Goal: Task Accomplishment & Management: Use online tool/utility

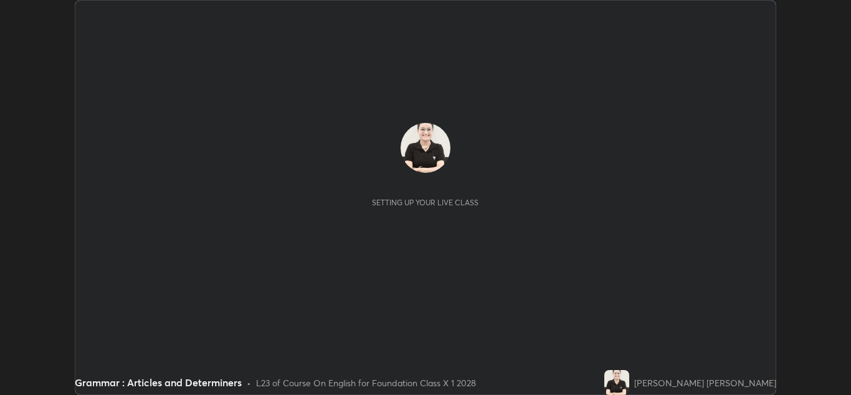
scroll to position [395, 851]
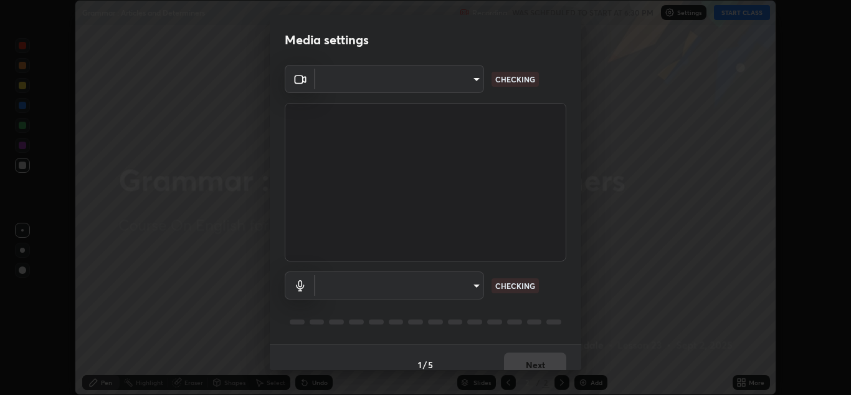
type input "a5fd4db2a2ff04be9e75800ceec395402009cfa99126b0c31c67d7c87717ec82"
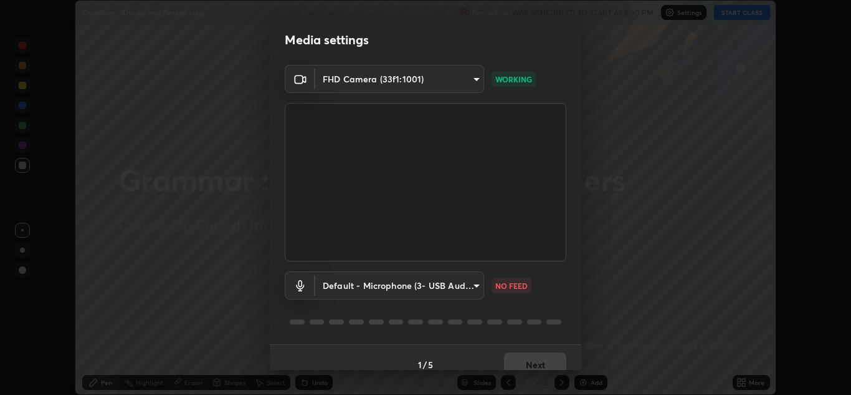
click at [472, 289] on body "Erase all Grammar : Articles and Determiners Recording WAS SCHEDULED TO START A…" at bounding box center [425, 197] width 851 height 395
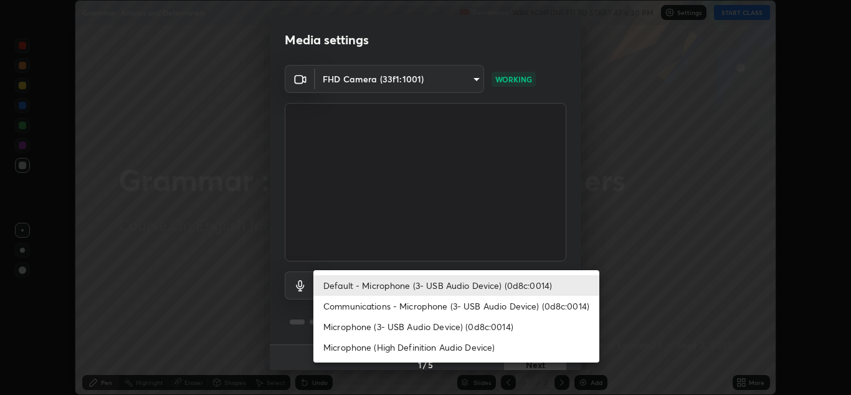
click at [434, 326] on li "Microphone (3- USB Audio Device) (0d8c:0014)" at bounding box center [457, 326] width 286 height 21
type input "010278bcf6f6fe2335e46870fc527c1cf643bdd5c5f90064c40b35460970871c"
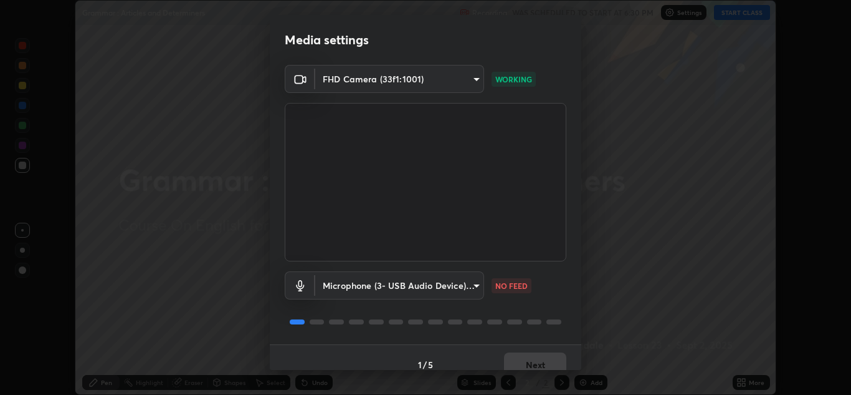
click at [468, 290] on body "Erase all Grammar : Articles and Determiners Recording WAS SCHEDULED TO START A…" at bounding box center [425, 197] width 851 height 395
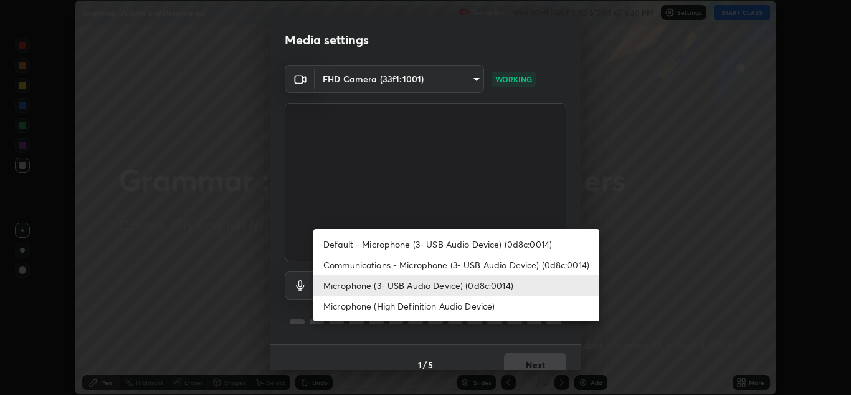
click at [474, 285] on li "Microphone (3- USB Audio Device) (0d8c:0014)" at bounding box center [457, 285] width 286 height 21
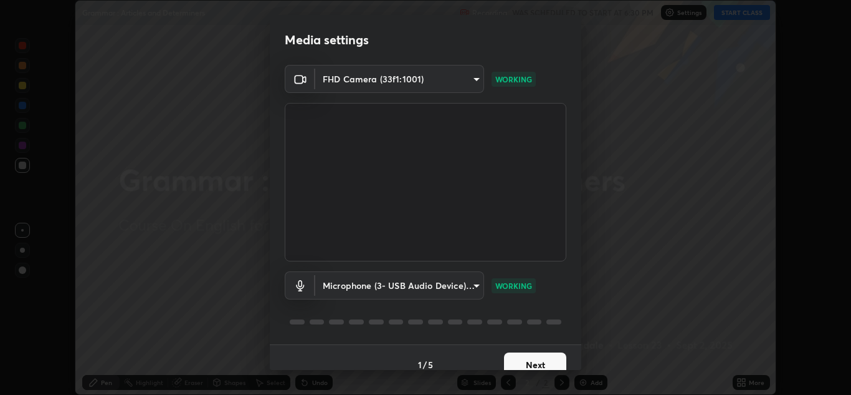
click at [515, 360] on button "Next" at bounding box center [535, 364] width 62 height 25
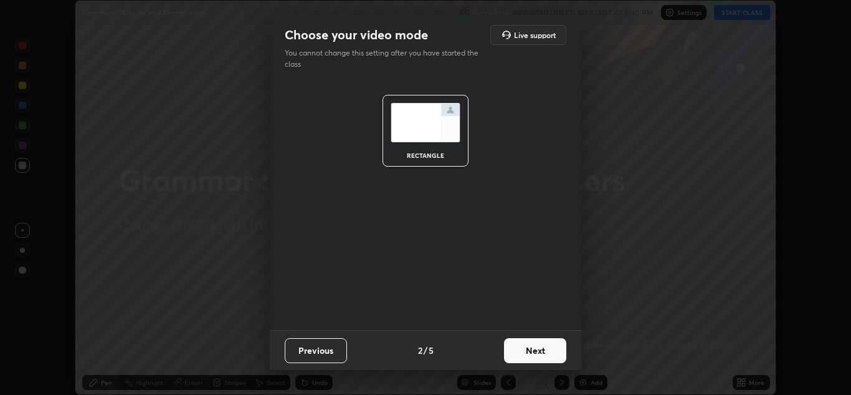
click at [514, 350] on button "Next" at bounding box center [535, 350] width 62 height 25
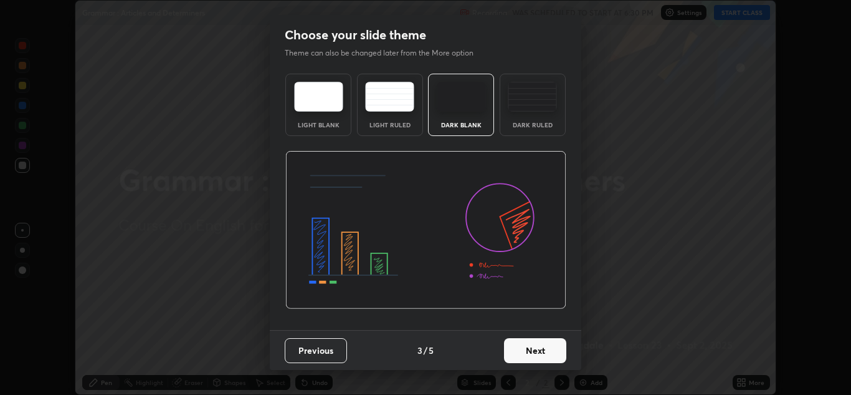
click at [522, 349] on button "Next" at bounding box center [535, 350] width 62 height 25
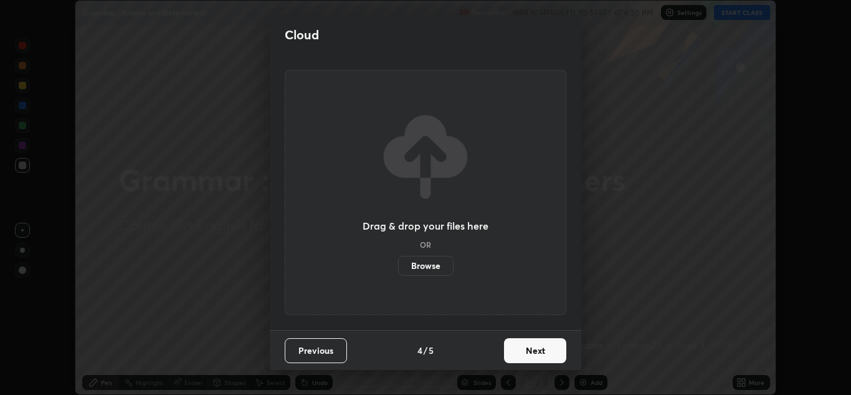
click at [431, 267] on label "Browse" at bounding box center [425, 266] width 55 height 20
click at [398, 267] on input "Browse" at bounding box center [398, 266] width 0 height 20
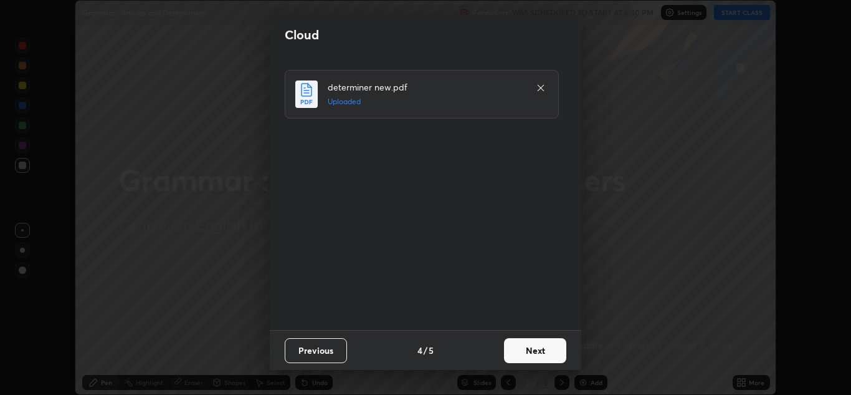
click at [525, 350] on button "Next" at bounding box center [535, 350] width 62 height 25
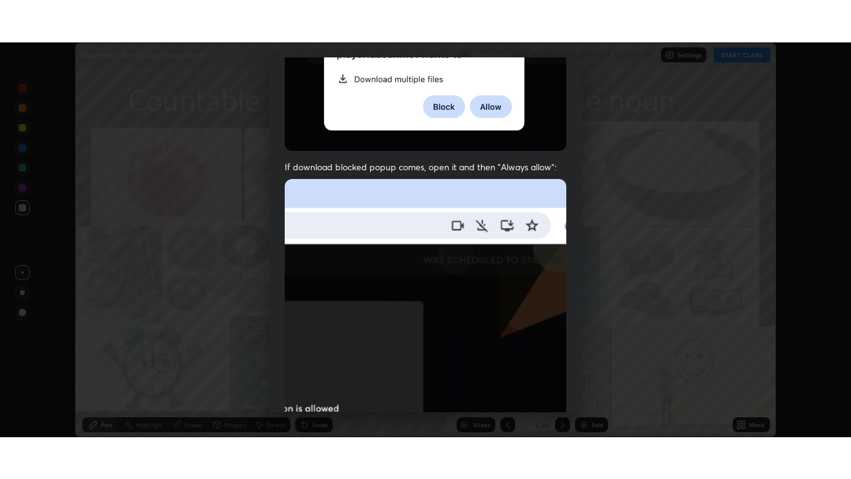
scroll to position [269, 0]
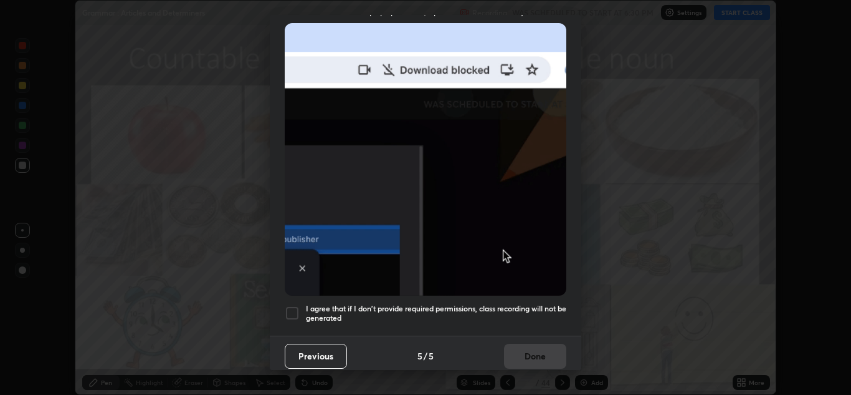
click at [440, 304] on h5 "I agree that if I don't provide required permissions, class recording will not …" at bounding box center [436, 313] width 261 height 19
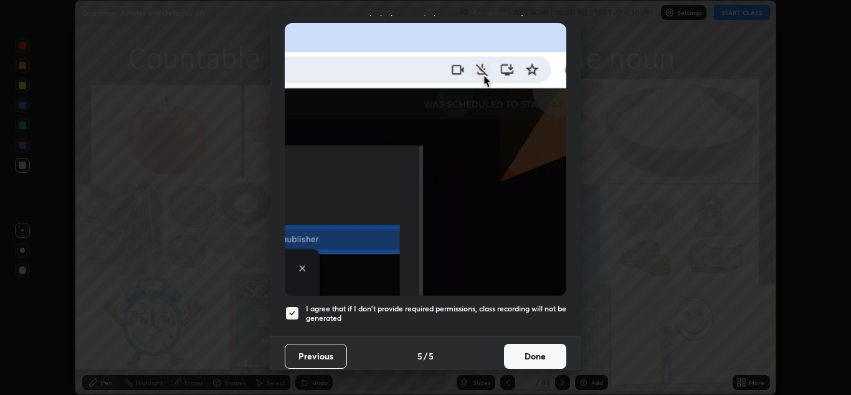
click at [524, 351] on button "Done" at bounding box center [535, 355] width 62 height 25
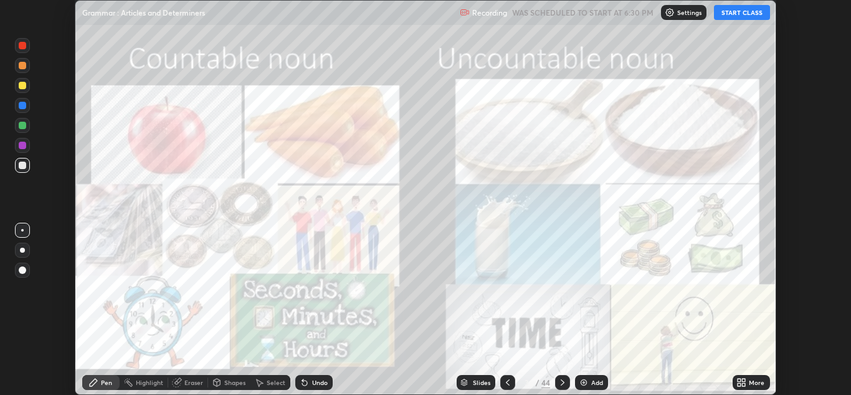
click at [734, 18] on button "START CLASS" at bounding box center [742, 12] width 56 height 15
click at [739, 384] on icon at bounding box center [739, 384] width 3 height 3
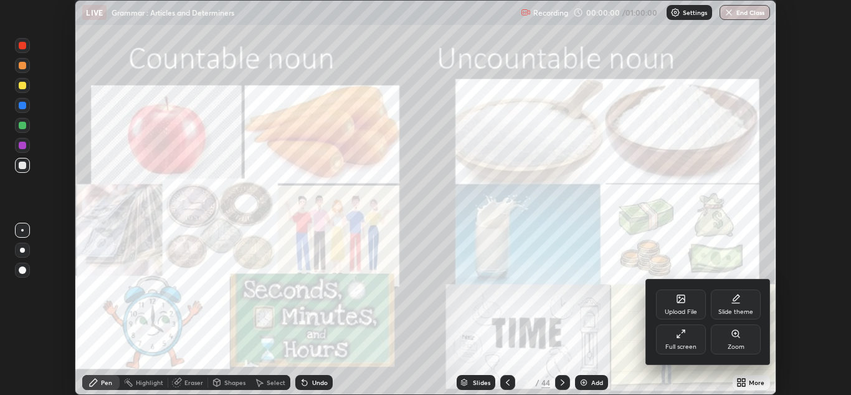
click at [685, 333] on icon at bounding box center [681, 333] width 10 height 10
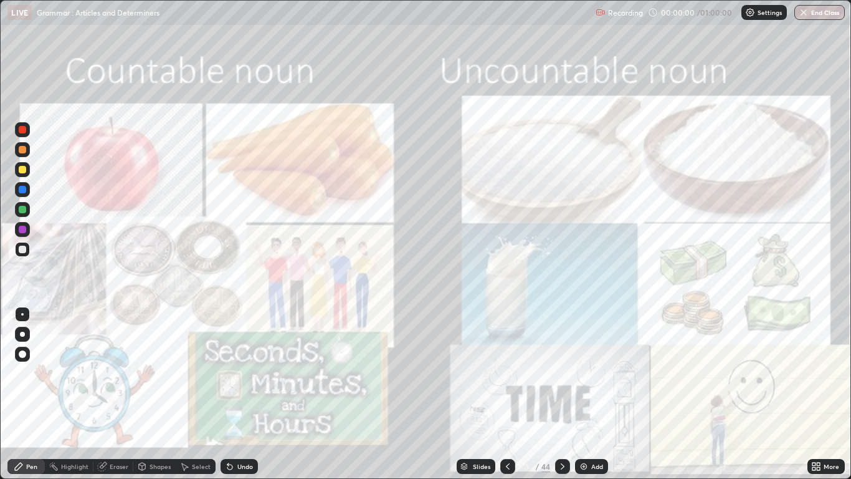
scroll to position [479, 851]
click at [23, 229] on div at bounding box center [22, 229] width 7 height 7
click at [22, 335] on div at bounding box center [22, 334] width 5 height 5
click at [563, 394] on icon at bounding box center [563, 466] width 10 height 10
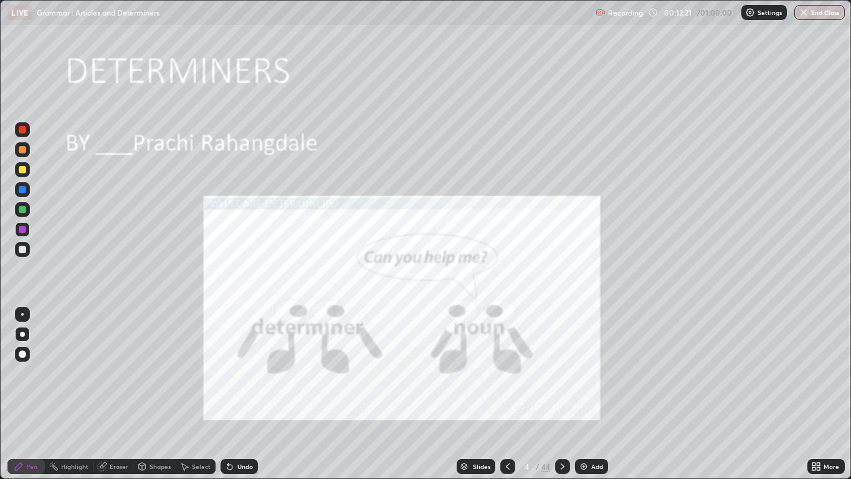
click at [562, 394] on icon at bounding box center [563, 466] width 10 height 10
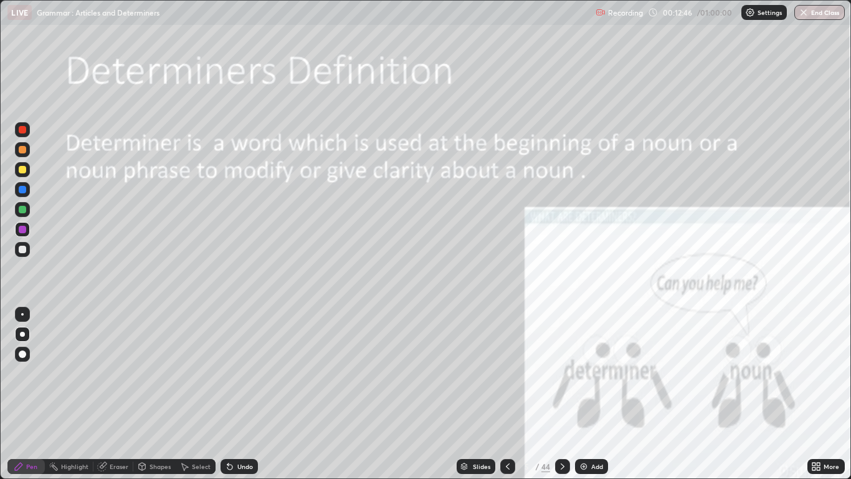
click at [562, 394] on icon at bounding box center [563, 466] width 10 height 10
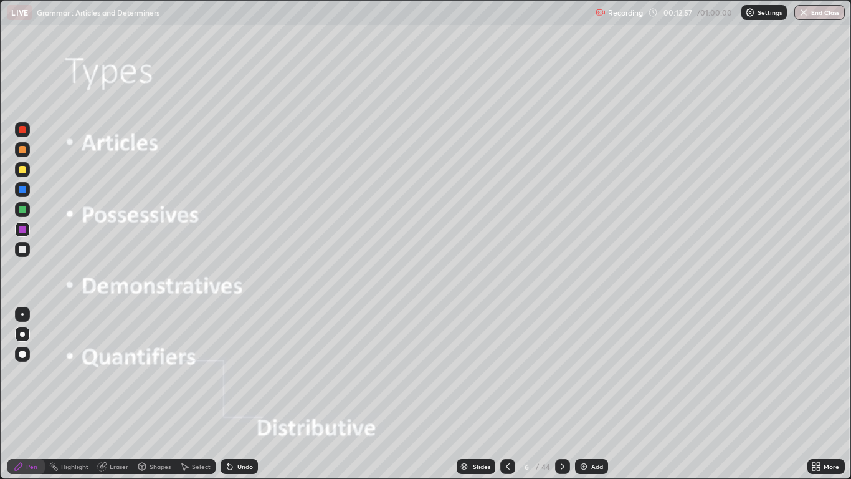
click at [567, 394] on div at bounding box center [562, 466] width 15 height 15
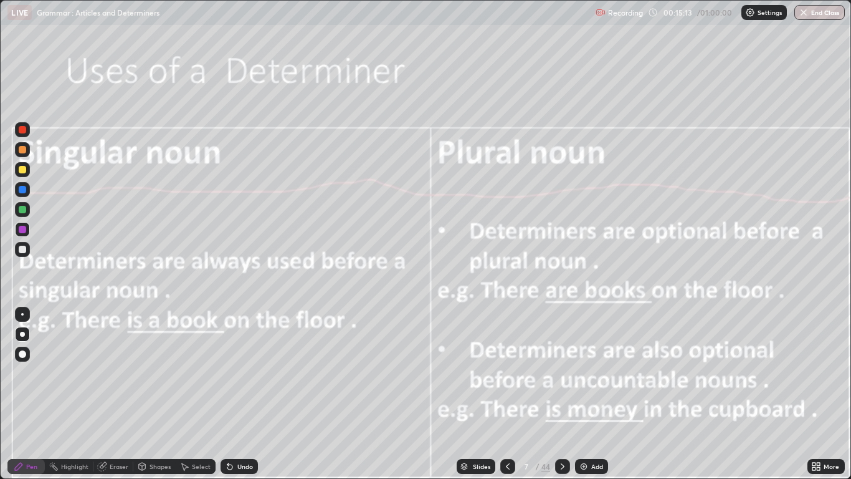
click at [568, 394] on div at bounding box center [562, 466] width 15 height 15
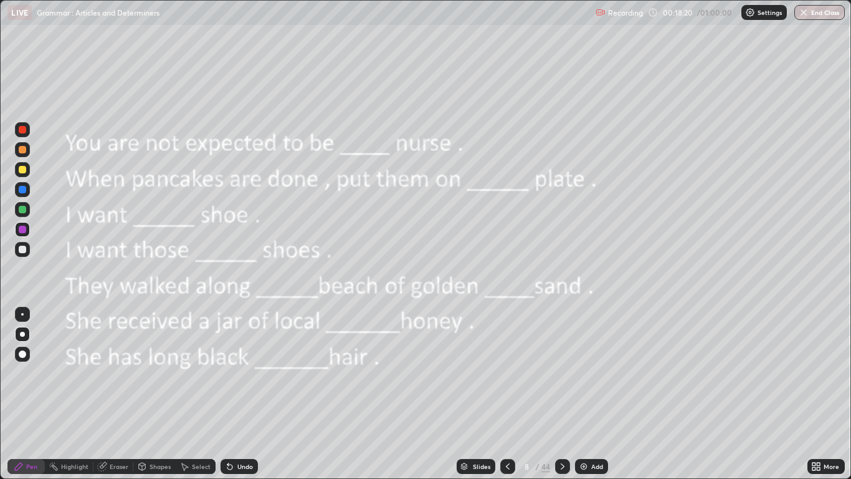
click at [561, 394] on icon at bounding box center [563, 466] width 10 height 10
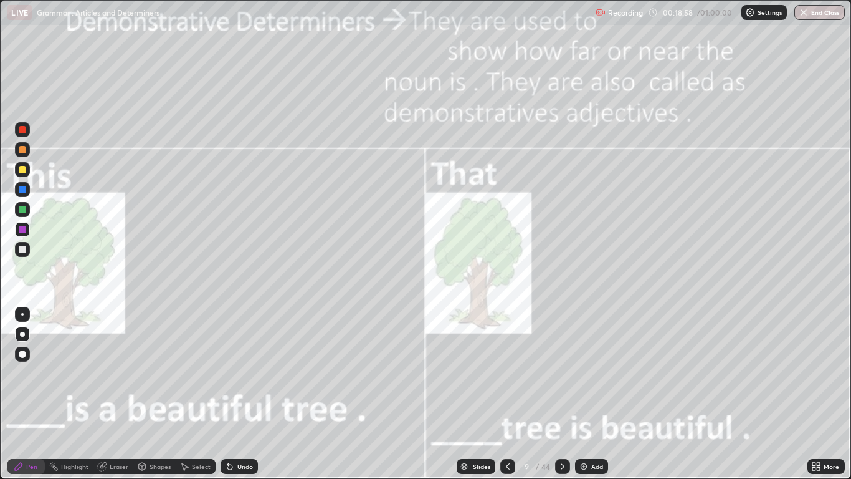
click at [23, 208] on div at bounding box center [22, 209] width 7 height 7
click at [562, 394] on icon at bounding box center [563, 466] width 10 height 10
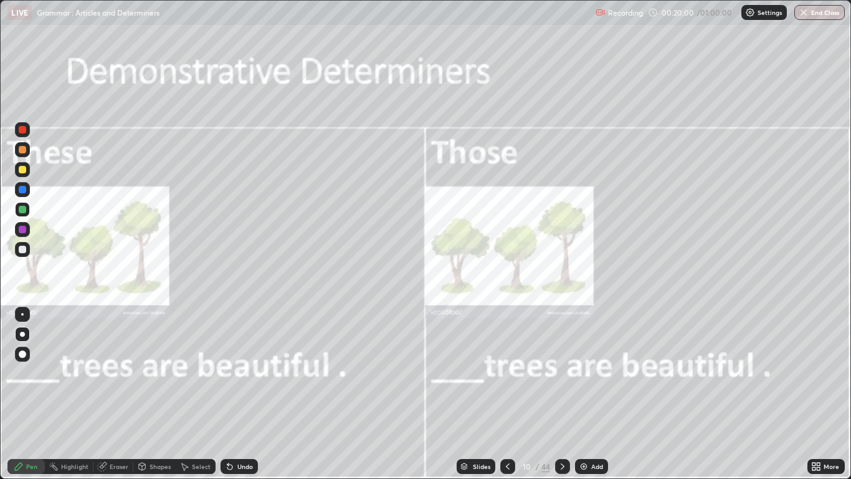
click at [563, 394] on icon at bounding box center [563, 466] width 10 height 10
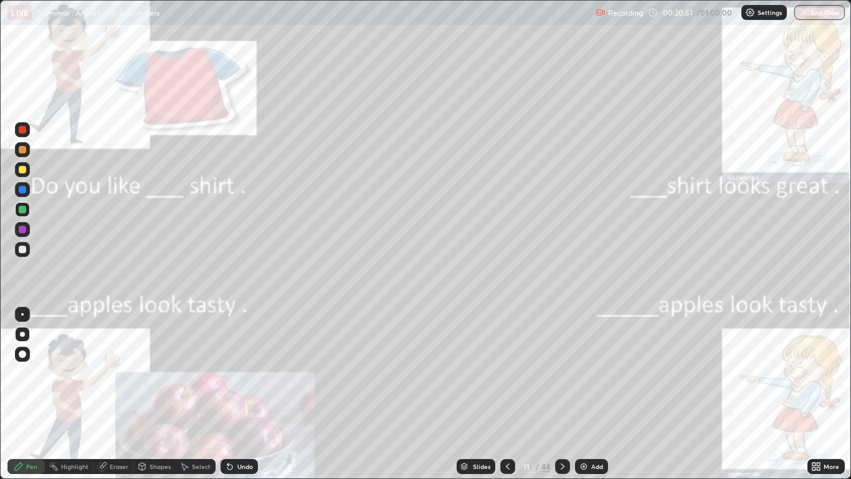
click at [562, 394] on icon at bounding box center [563, 466] width 10 height 10
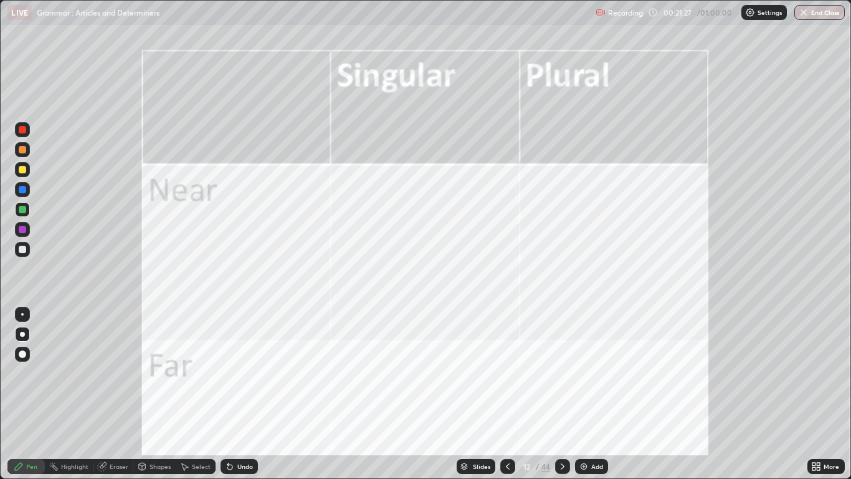
click at [557, 394] on div at bounding box center [562, 466] width 15 height 15
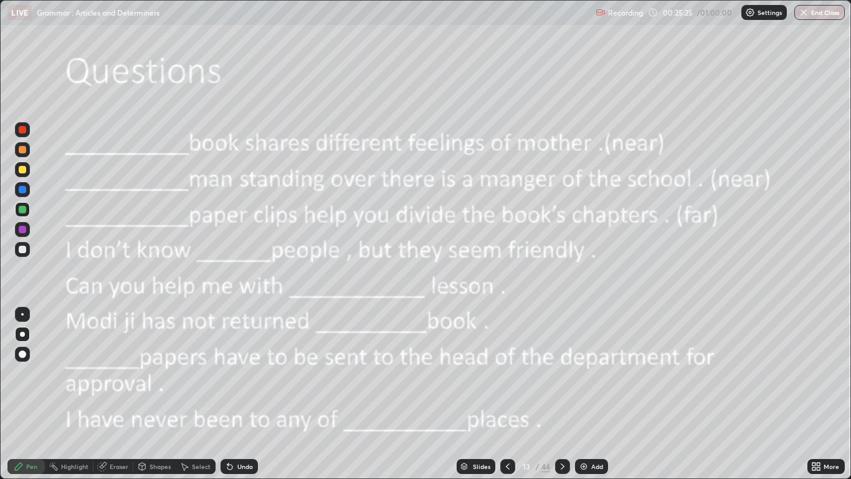
click at [562, 394] on icon at bounding box center [563, 466] width 10 height 10
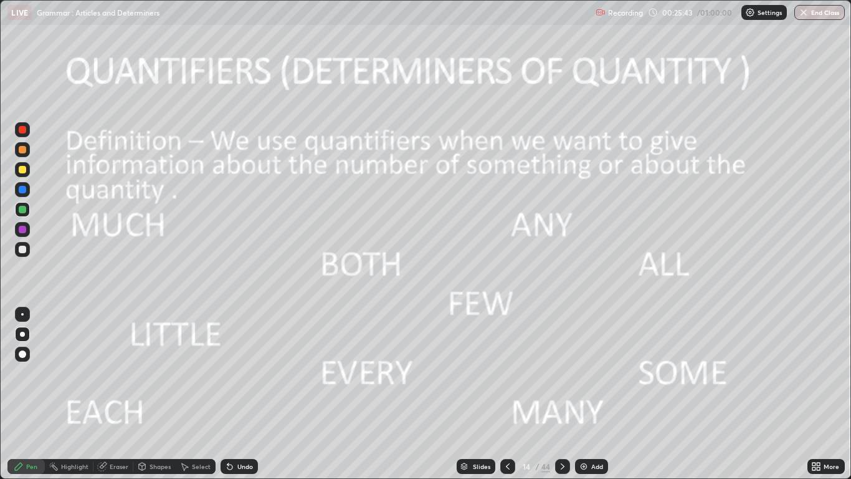
click at [559, 394] on icon at bounding box center [563, 466] width 10 height 10
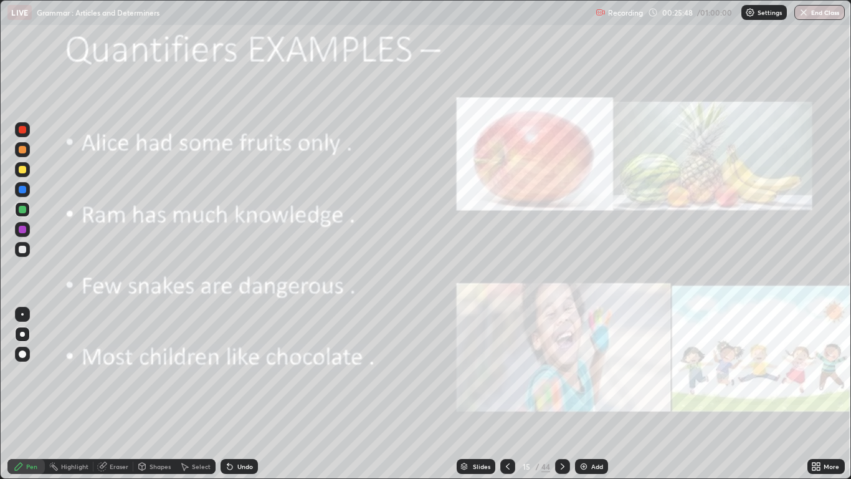
click at [569, 394] on div at bounding box center [562, 466] width 15 height 15
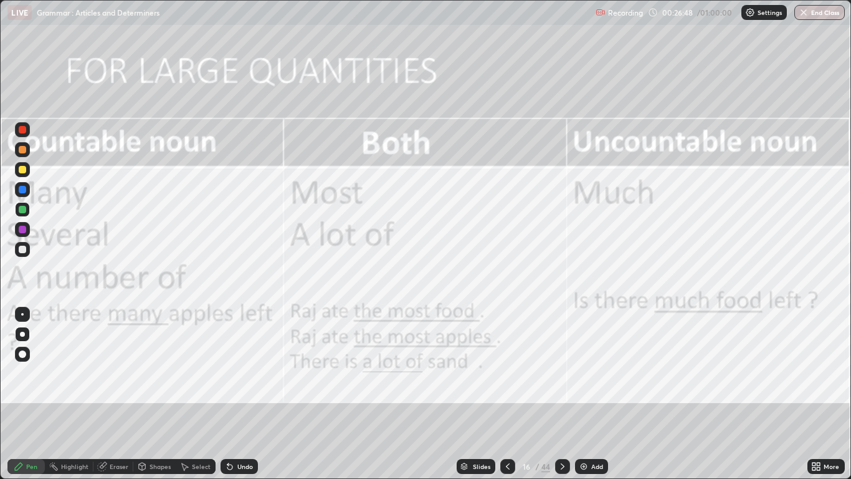
click at [569, 394] on div at bounding box center [562, 466] width 15 height 15
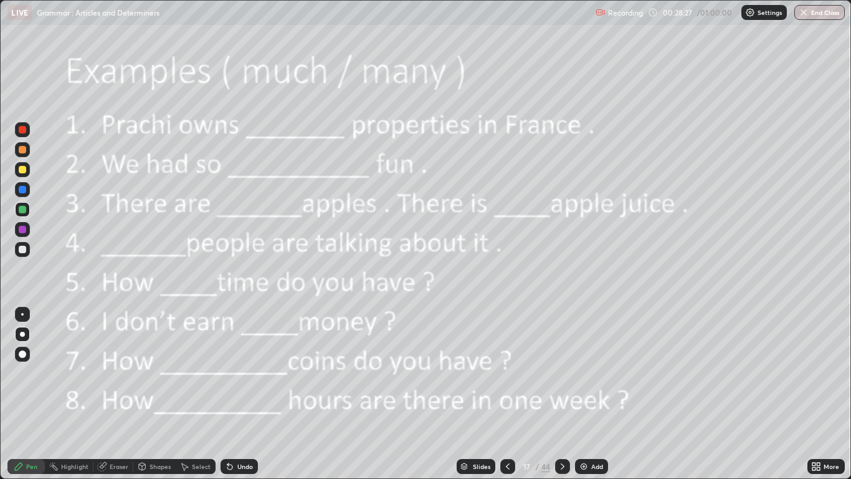
click at [562, 394] on icon at bounding box center [563, 466] width 10 height 10
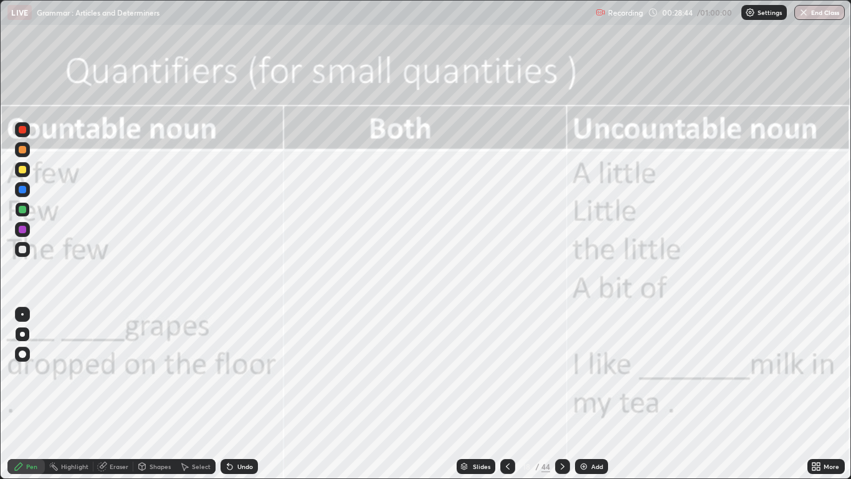
click at [592, 394] on div "Add" at bounding box center [598, 466] width 12 height 6
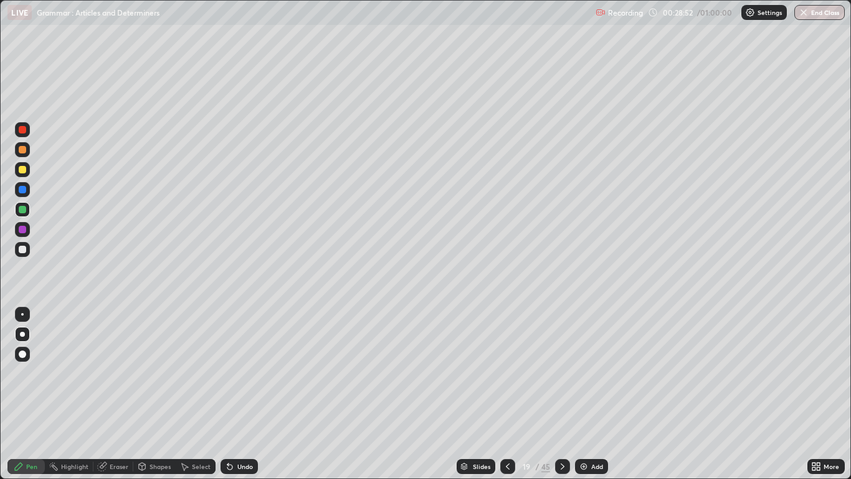
click at [509, 394] on icon at bounding box center [508, 466] width 10 height 10
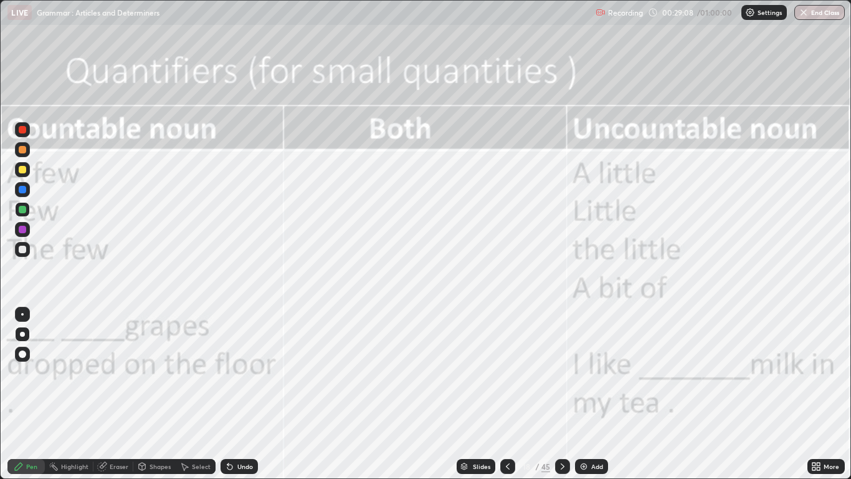
click at [567, 394] on icon at bounding box center [563, 466] width 10 height 10
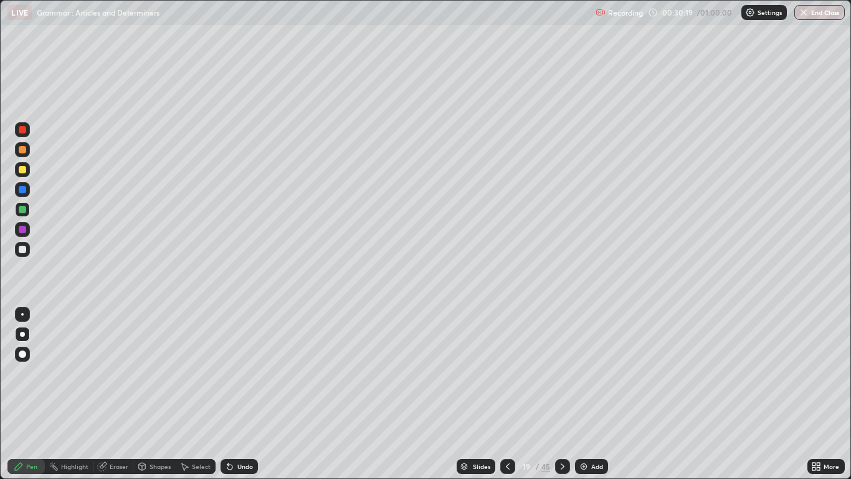
click at [507, 394] on icon at bounding box center [508, 466] width 10 height 10
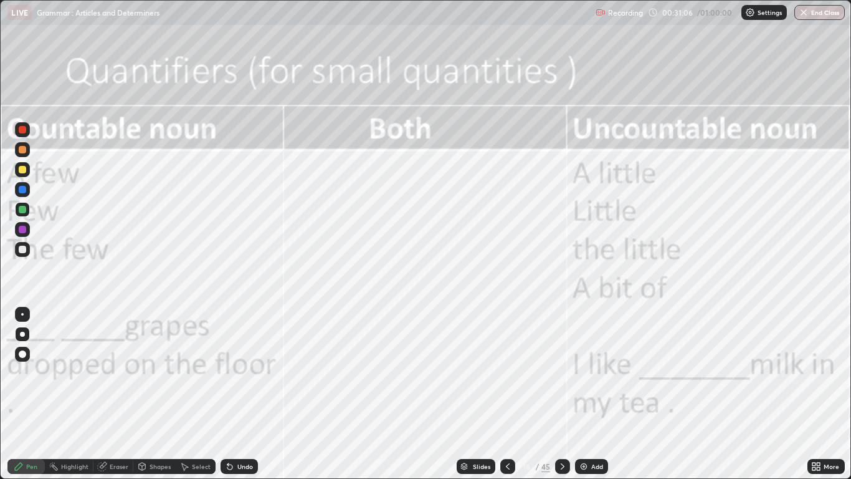
click at [567, 394] on icon at bounding box center [563, 466] width 10 height 10
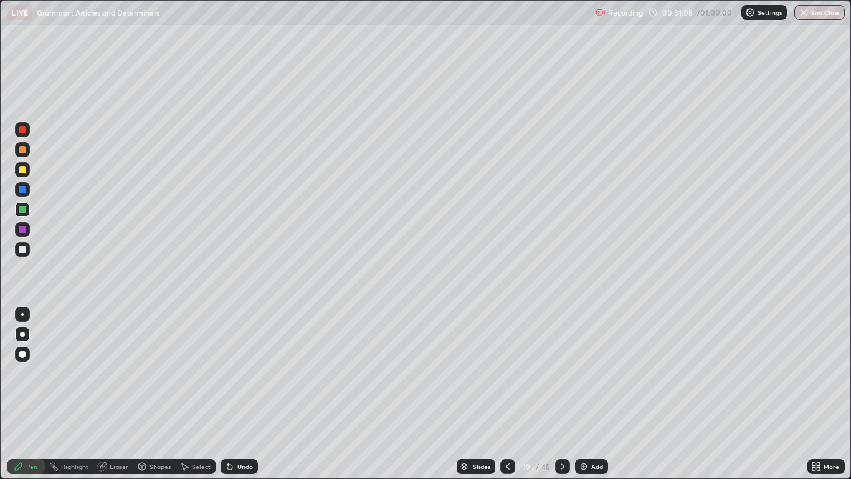
click at [563, 394] on icon at bounding box center [563, 466] width 10 height 10
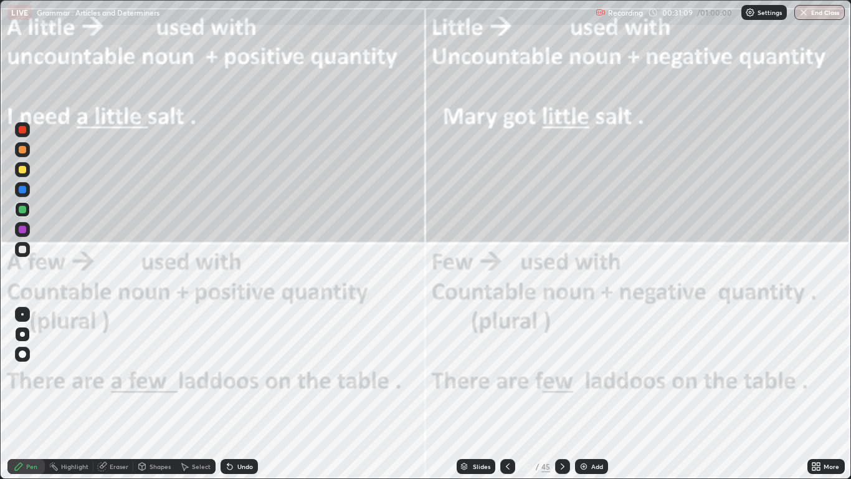
click at [507, 394] on icon at bounding box center [508, 466] width 10 height 10
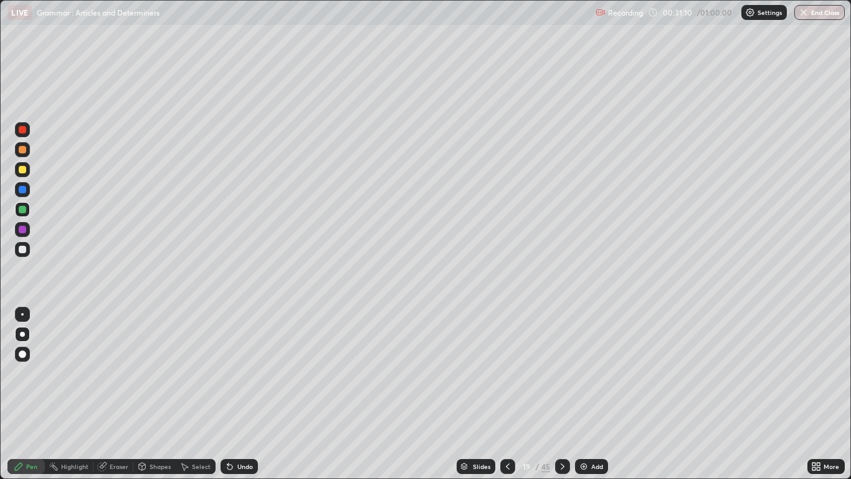
click at [507, 394] on icon at bounding box center [508, 466] width 10 height 10
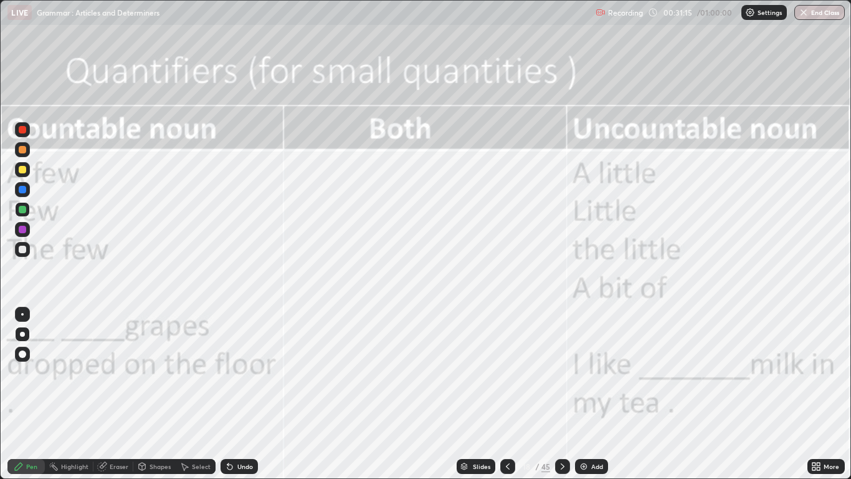
click at [562, 394] on icon at bounding box center [563, 466] width 10 height 10
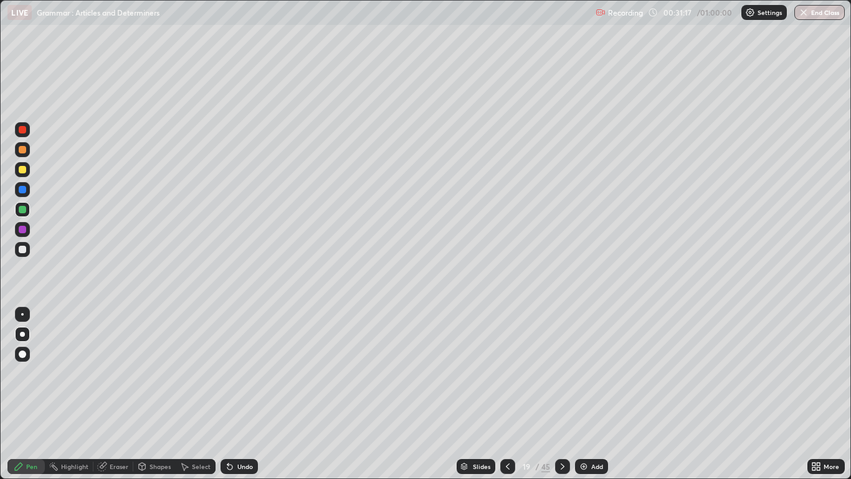
click at [565, 394] on icon at bounding box center [563, 466] width 10 height 10
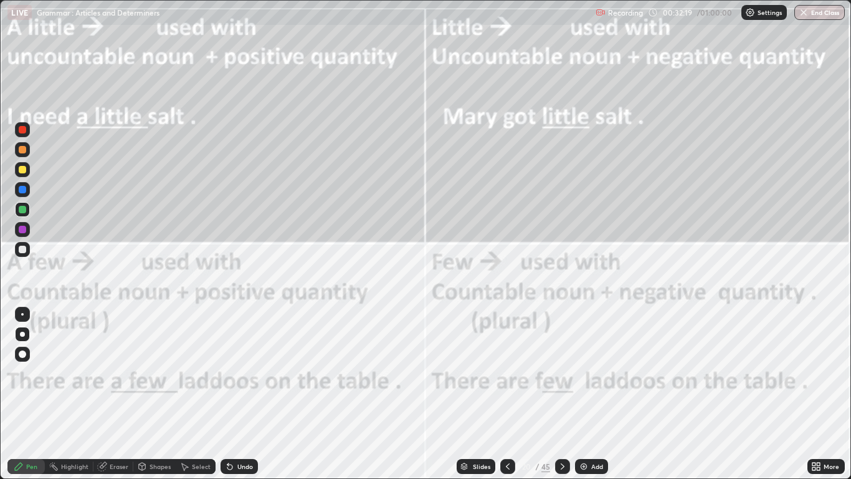
click at [566, 394] on icon at bounding box center [563, 466] width 10 height 10
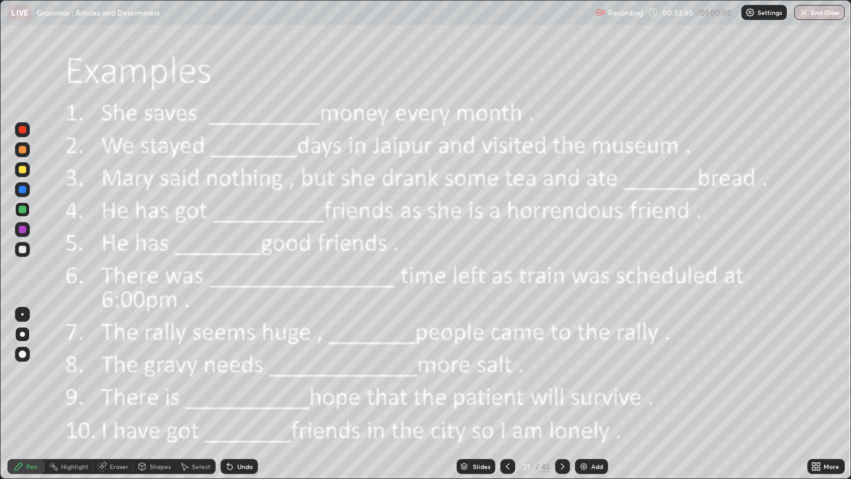
click at [507, 394] on icon at bounding box center [508, 466] width 10 height 10
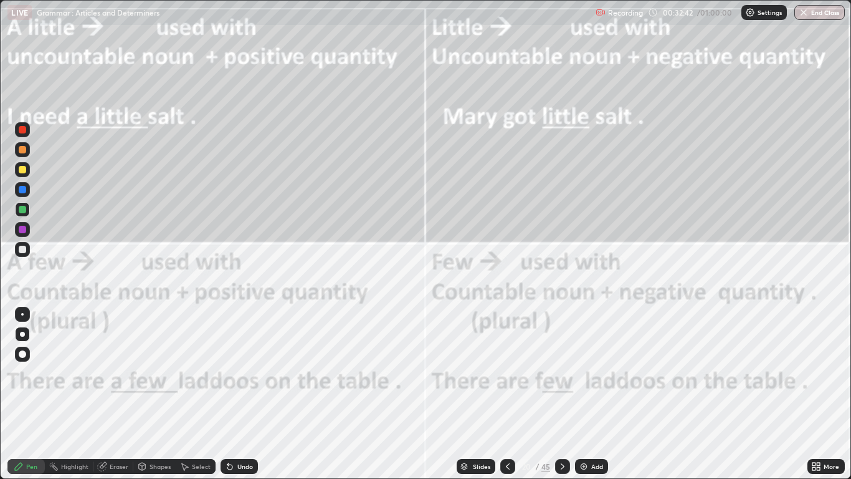
click at [507, 394] on icon at bounding box center [508, 466] width 10 height 10
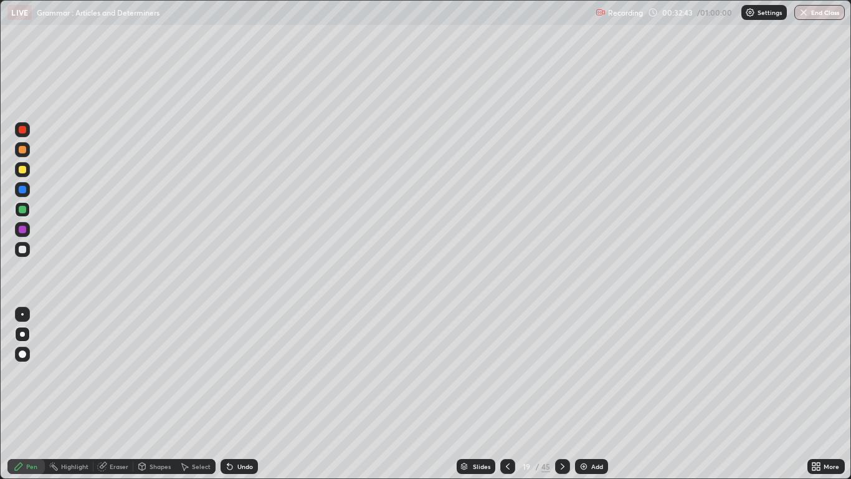
click at [511, 394] on div at bounding box center [508, 466] width 15 height 15
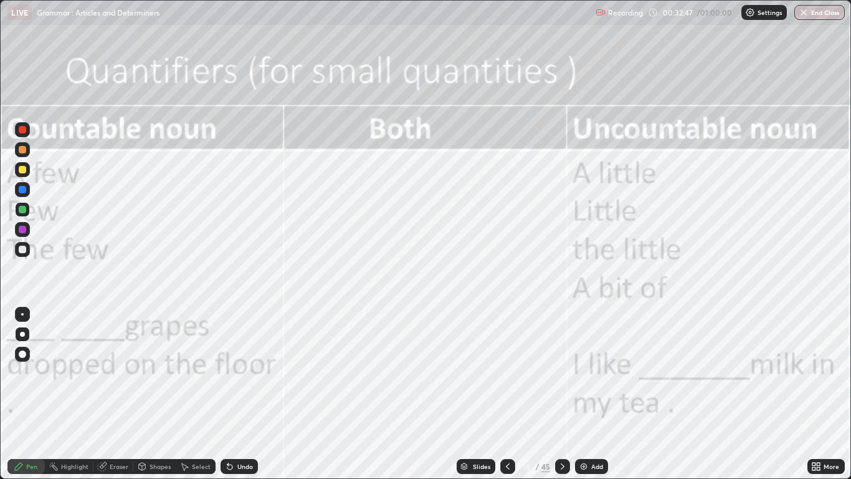
click at [563, 394] on div at bounding box center [562, 466] width 15 height 25
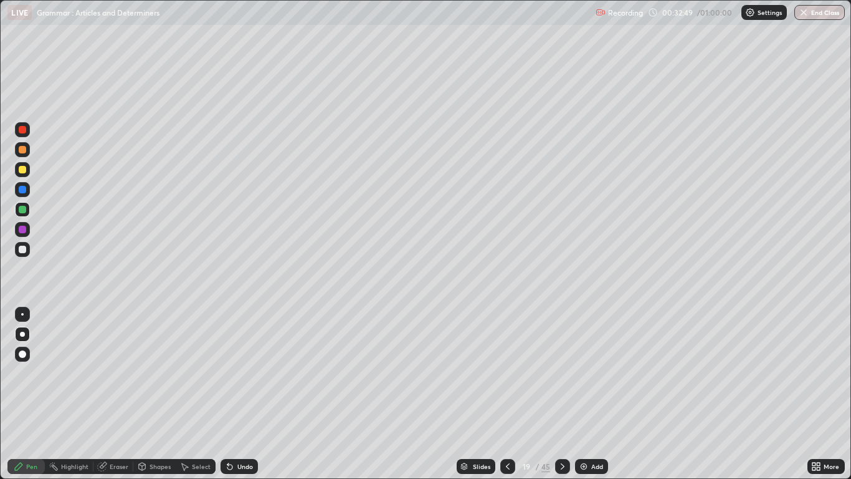
click at [564, 394] on div at bounding box center [562, 466] width 15 height 15
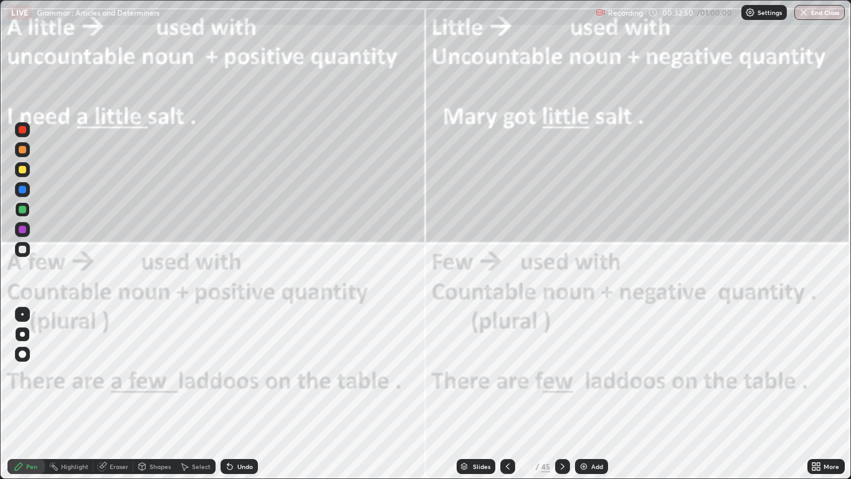
click at [568, 394] on div at bounding box center [562, 466] width 15 height 15
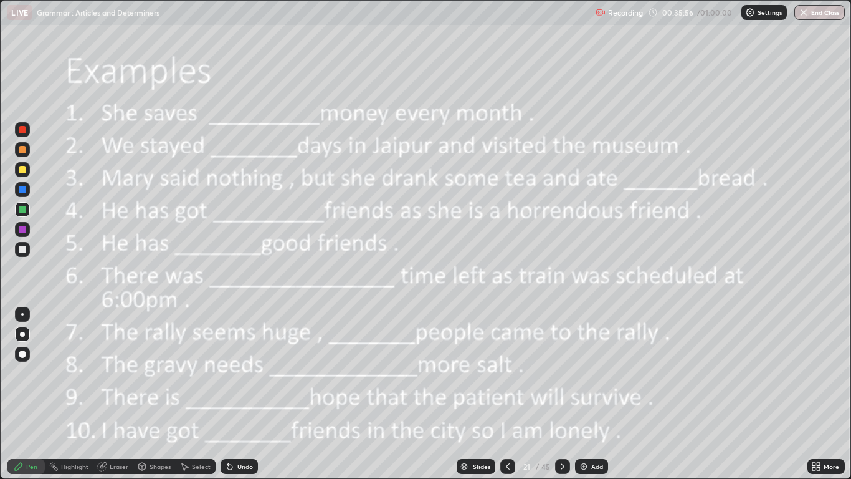
click at [0, 241] on div "Setting up your live class" at bounding box center [425, 239] width 851 height 479
click at [0, 249] on div "Setting up your live class" at bounding box center [425, 239] width 851 height 479
click at [0, 247] on div "Setting up your live class" at bounding box center [425, 239] width 851 height 479
click at [0, 246] on div "Setting up your live class" at bounding box center [425, 239] width 851 height 479
click at [0, 262] on div "Setting up your live class" at bounding box center [425, 239] width 851 height 479
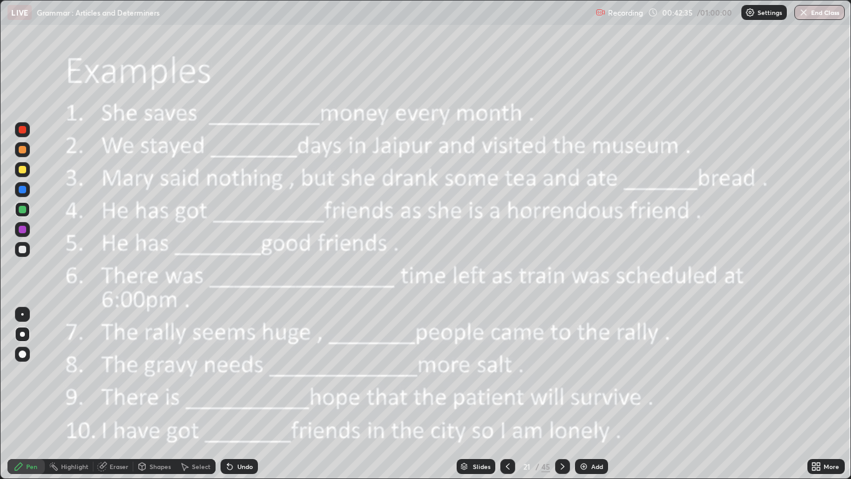
click at [560, 394] on icon at bounding box center [563, 466] width 10 height 10
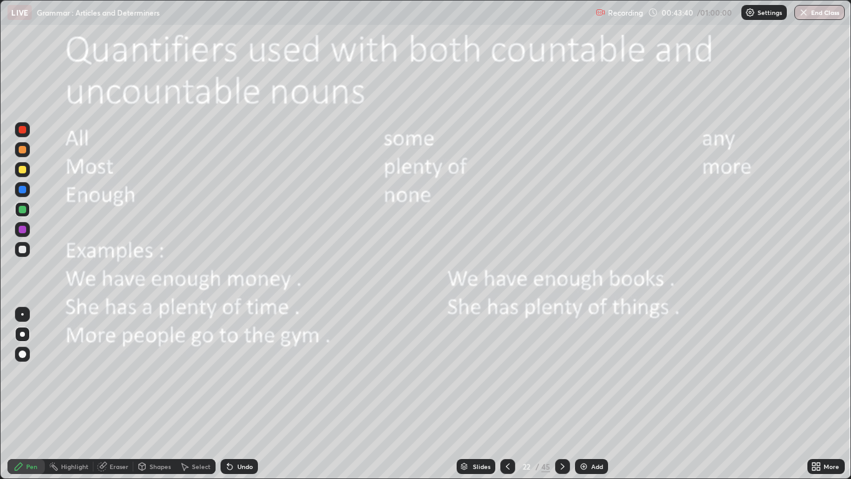
click at [564, 394] on icon at bounding box center [563, 466] width 10 height 10
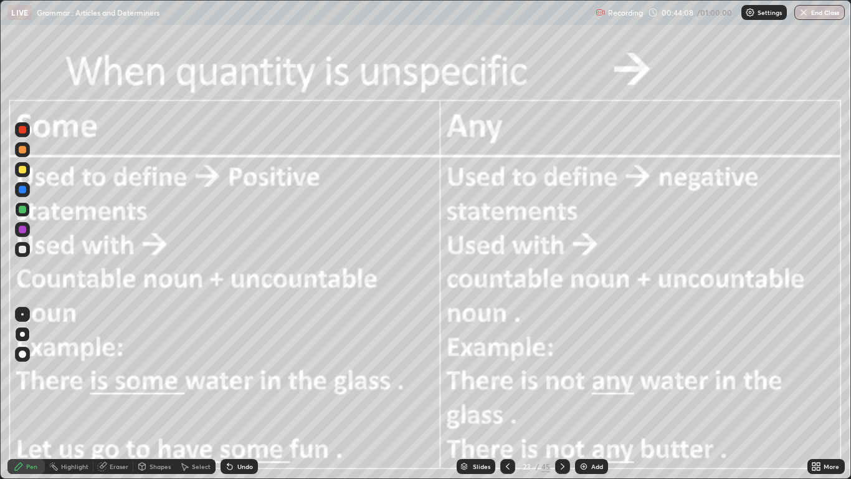
click at [563, 394] on icon at bounding box center [563, 466] width 10 height 10
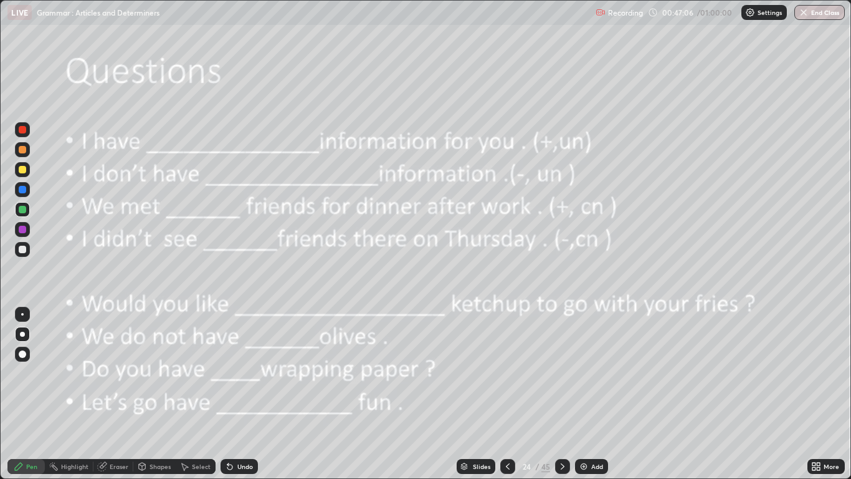
click at [562, 394] on icon at bounding box center [563, 466] width 4 height 6
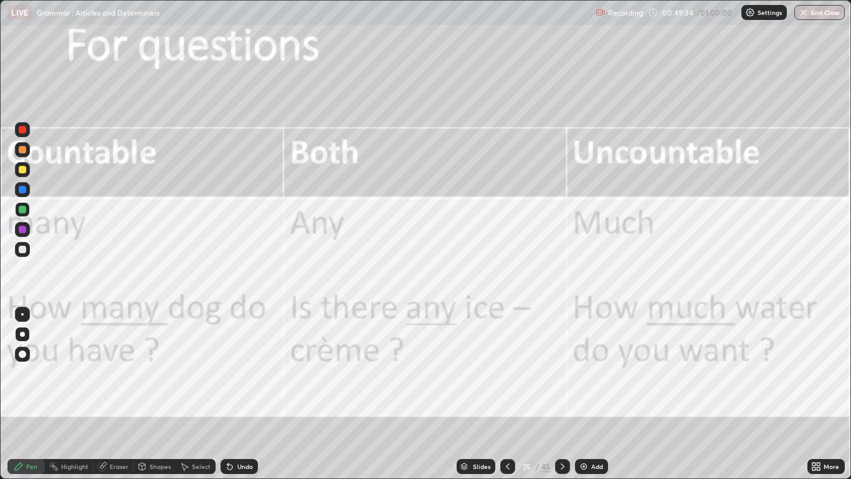
click at [562, 394] on icon at bounding box center [563, 466] width 10 height 10
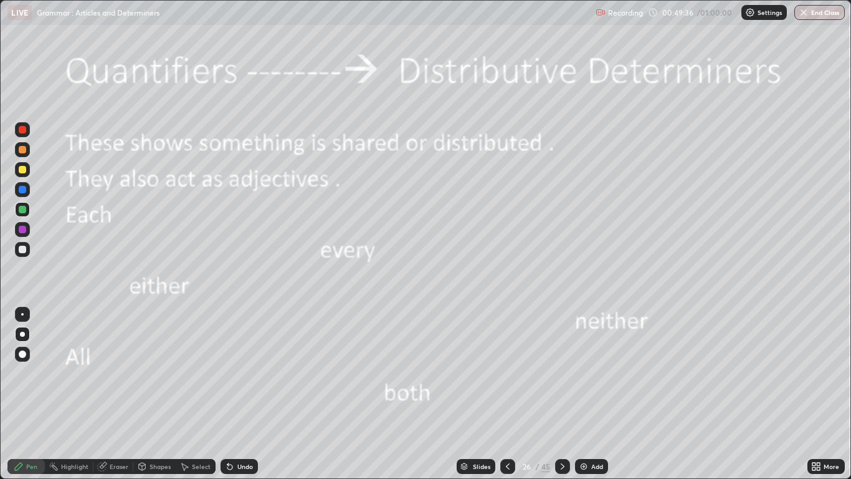
click at [562, 394] on icon at bounding box center [563, 466] width 10 height 10
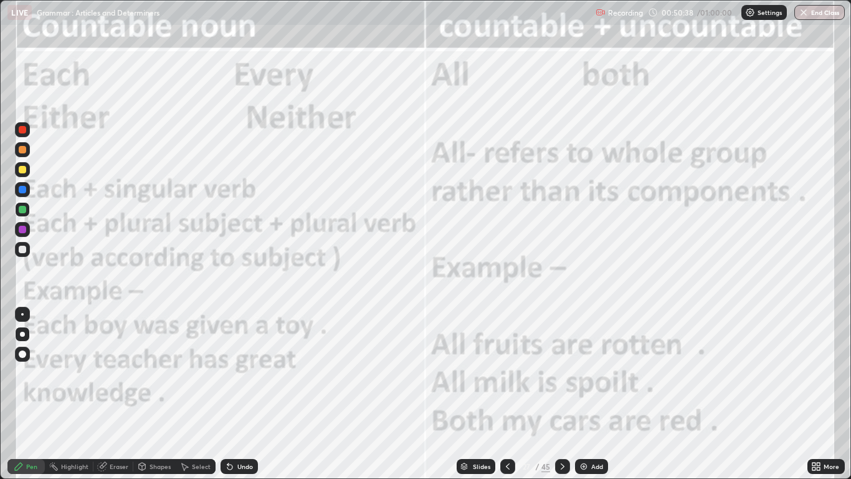
click at [562, 394] on icon at bounding box center [563, 466] width 10 height 10
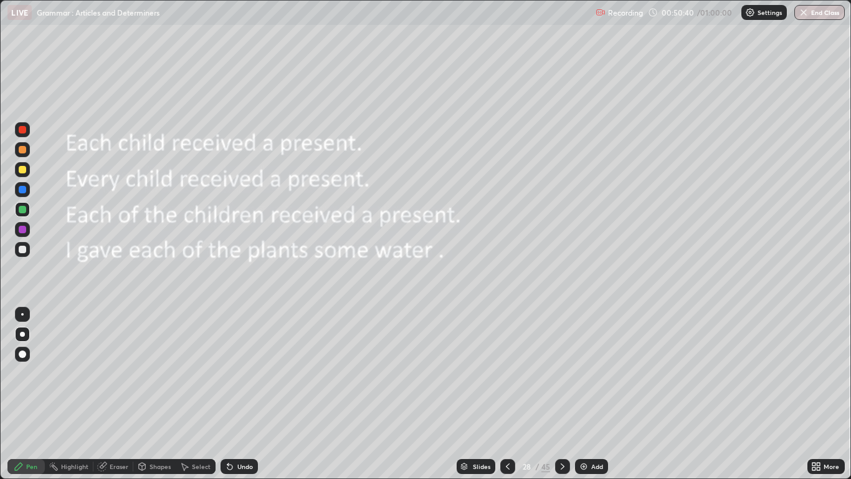
click at [507, 394] on icon at bounding box center [508, 466] width 10 height 10
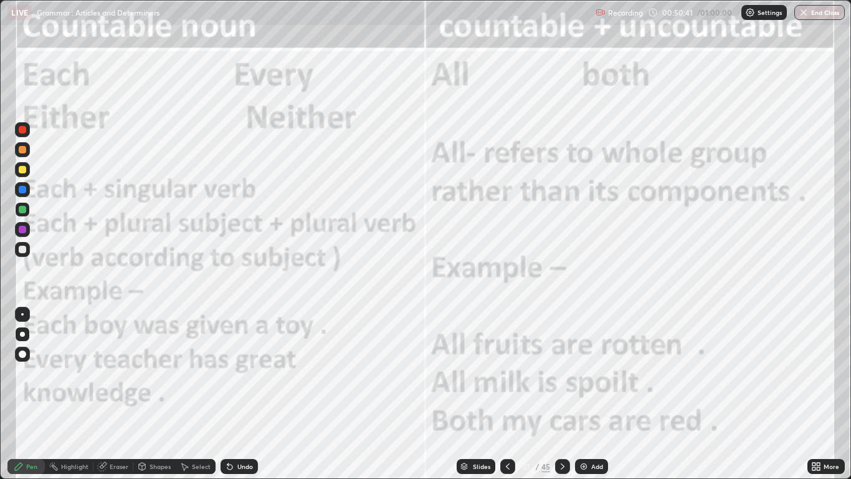
click at [558, 394] on div at bounding box center [562, 466] width 15 height 15
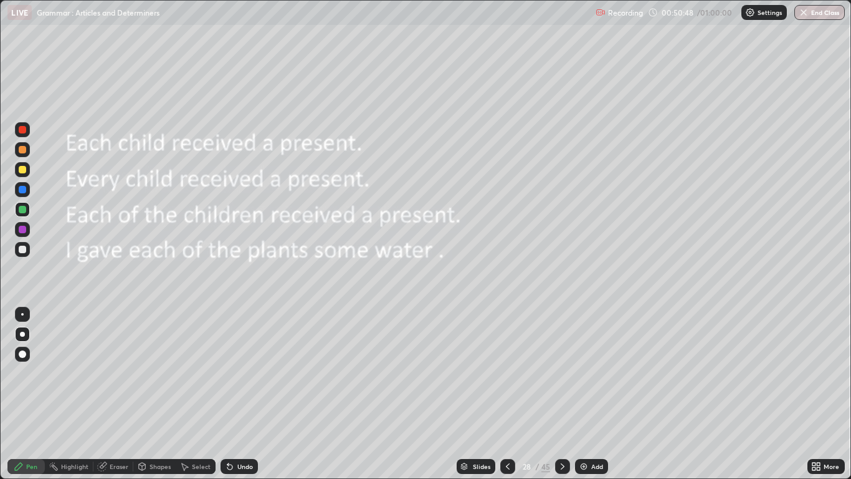
click at [590, 394] on div "Add" at bounding box center [591, 466] width 33 height 15
click at [507, 394] on icon at bounding box center [508, 466] width 10 height 10
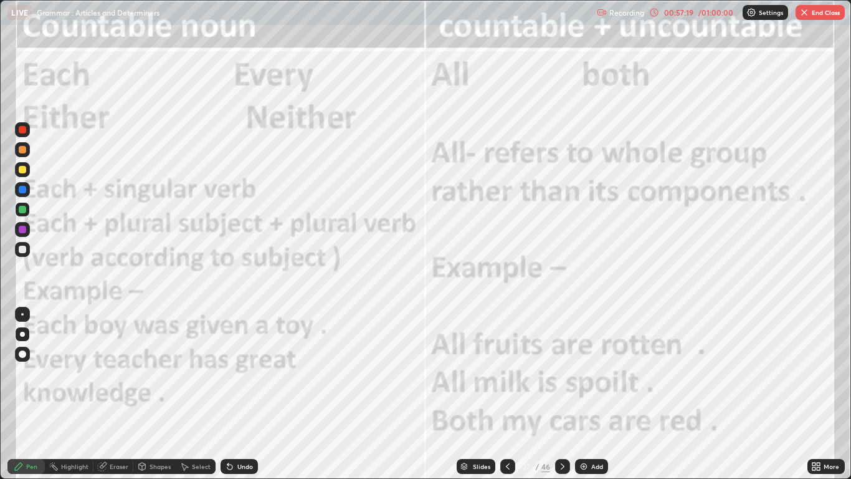
click at [817, 13] on button "End Class" at bounding box center [820, 12] width 49 height 15
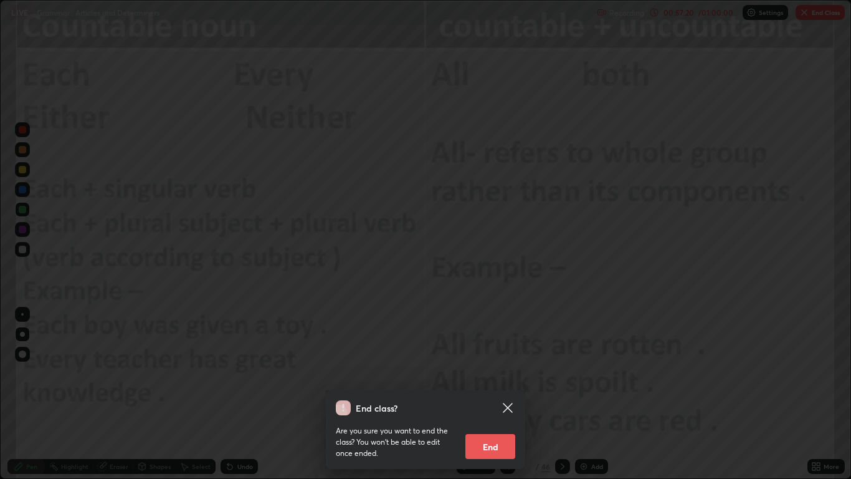
click at [502, 394] on button "End" at bounding box center [491, 446] width 50 height 25
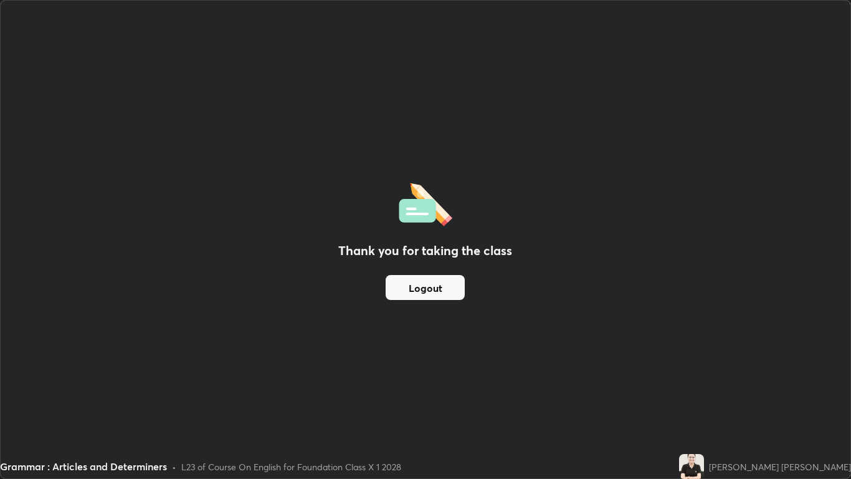
click at [428, 284] on button "Logout" at bounding box center [425, 287] width 79 height 25
